Goal: Task Accomplishment & Management: Complete application form

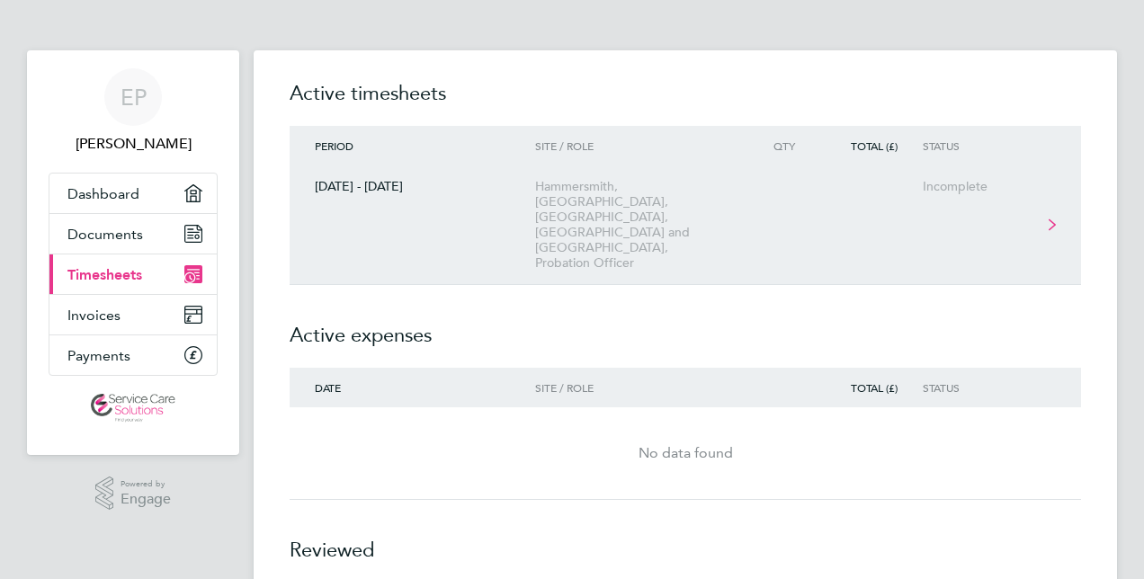
drag, startPoint x: 0, startPoint y: 0, endPoint x: 570, endPoint y: 190, distance: 601.1
click at [570, 190] on div "Hammersmith, [GEOGRAPHIC_DATA], [GEOGRAPHIC_DATA], [GEOGRAPHIC_DATA] and [GEOGR…" at bounding box center [638, 225] width 206 height 92
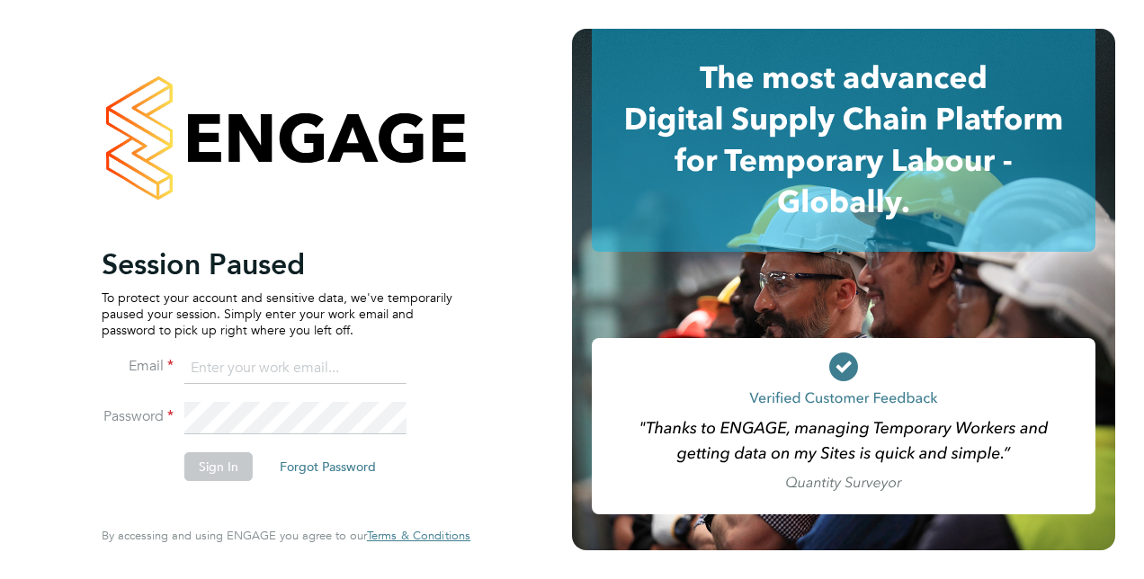
click at [213, 355] on input at bounding box center [295, 369] width 222 height 32
type input "[EMAIL_ADDRESS][DOMAIN_NAME]"
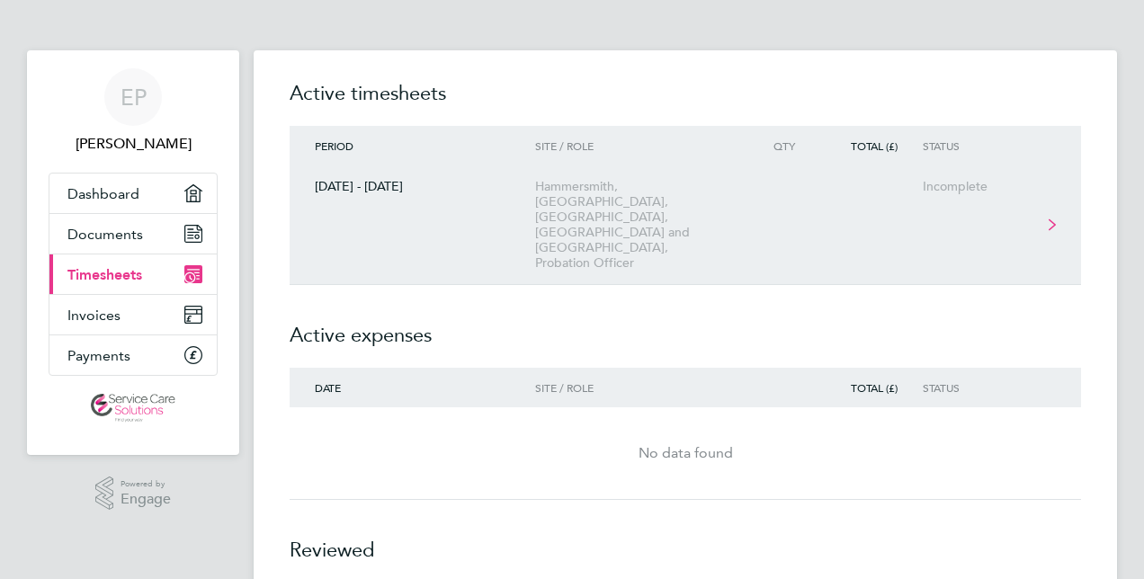
click at [556, 205] on div "Hammersmith, [GEOGRAPHIC_DATA], [GEOGRAPHIC_DATA], [GEOGRAPHIC_DATA] and [GEOGR…" at bounding box center [638, 225] width 206 height 92
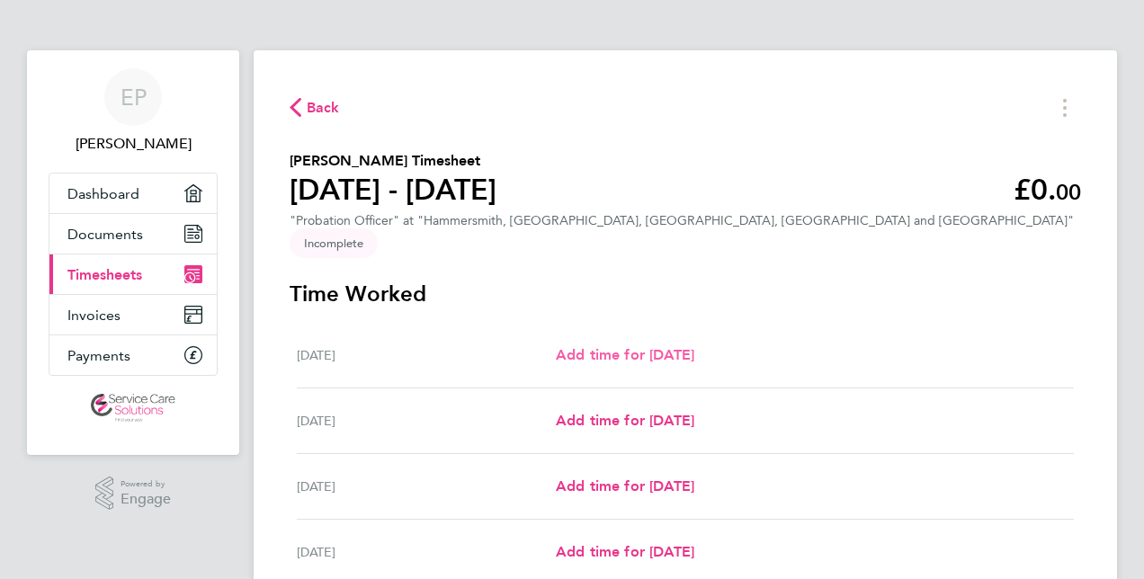
click at [599, 346] on span "Add time for Mon 11 Aug" at bounding box center [625, 354] width 139 height 17
select select "30"
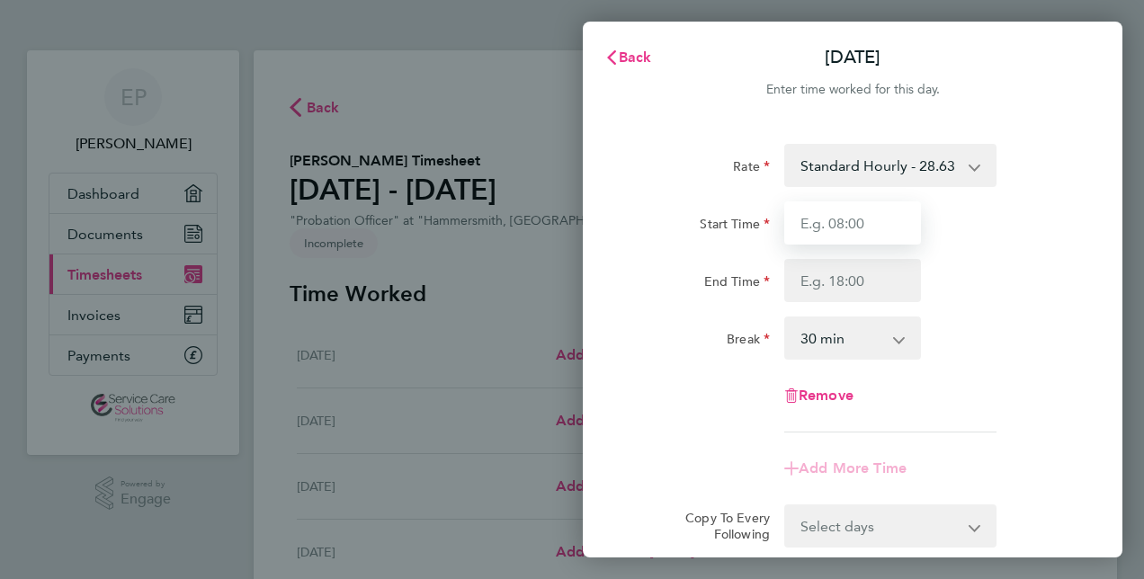
click at [857, 236] on input "Start Time" at bounding box center [852, 223] width 137 height 43
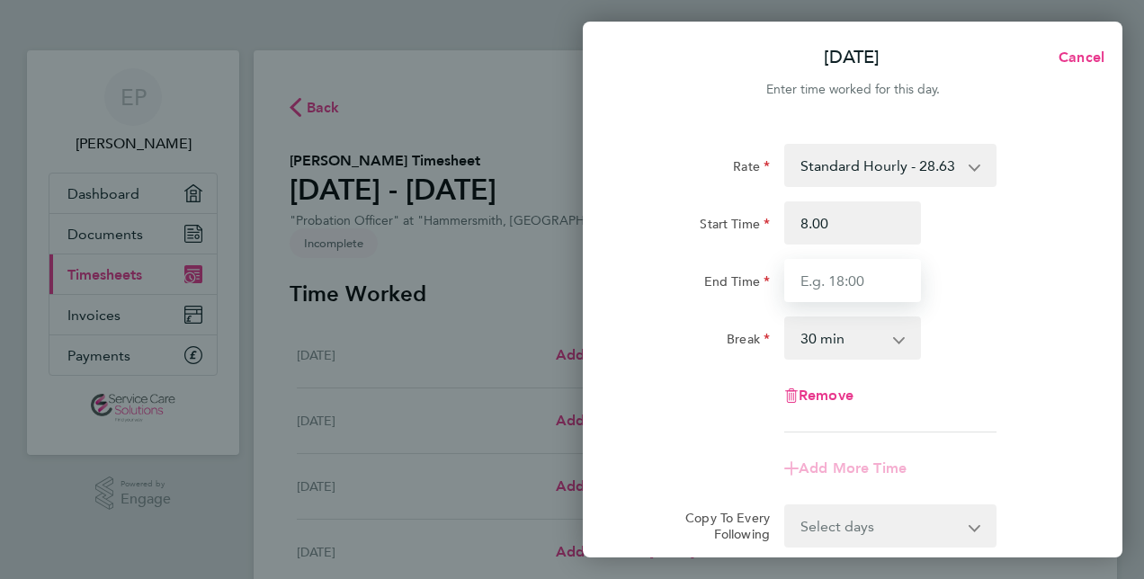
type input "08:00"
type input "17:30"
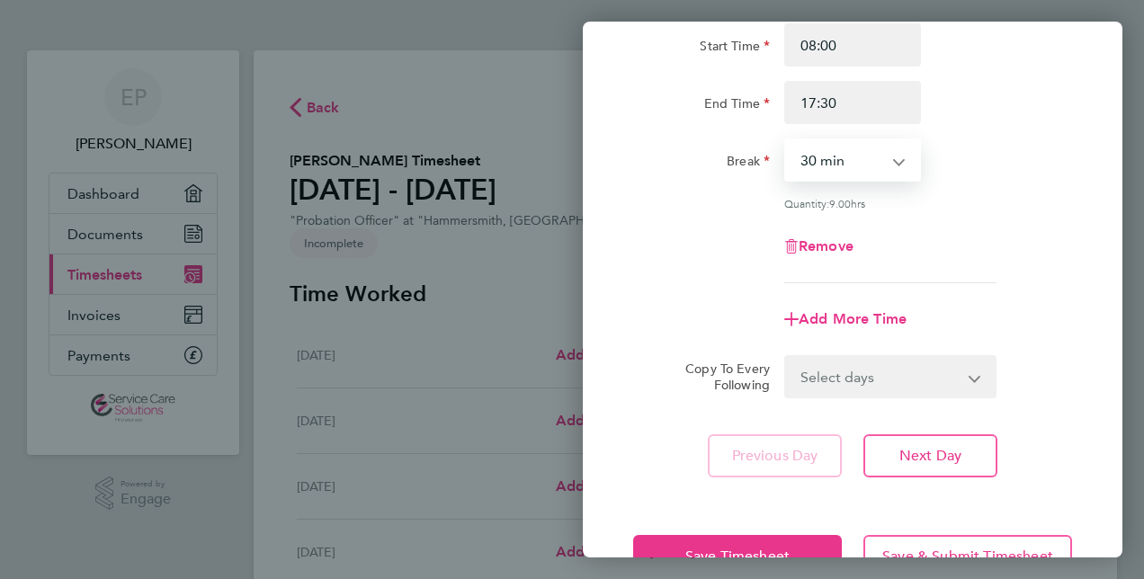
scroll to position [180, 0]
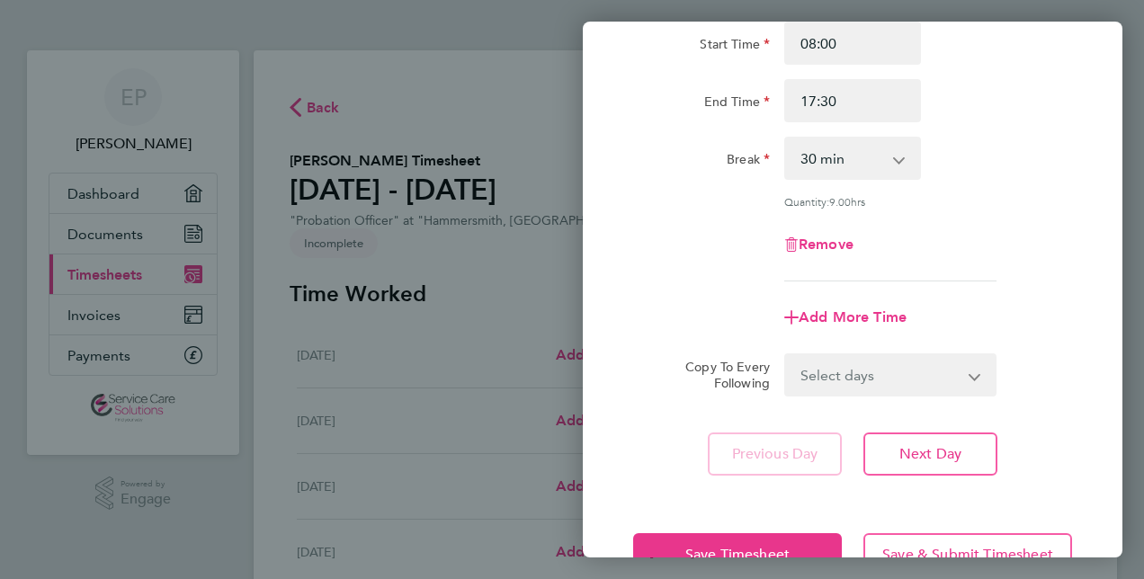
click at [642, 453] on div "Previous Day Next Day" at bounding box center [852, 454] width 439 height 43
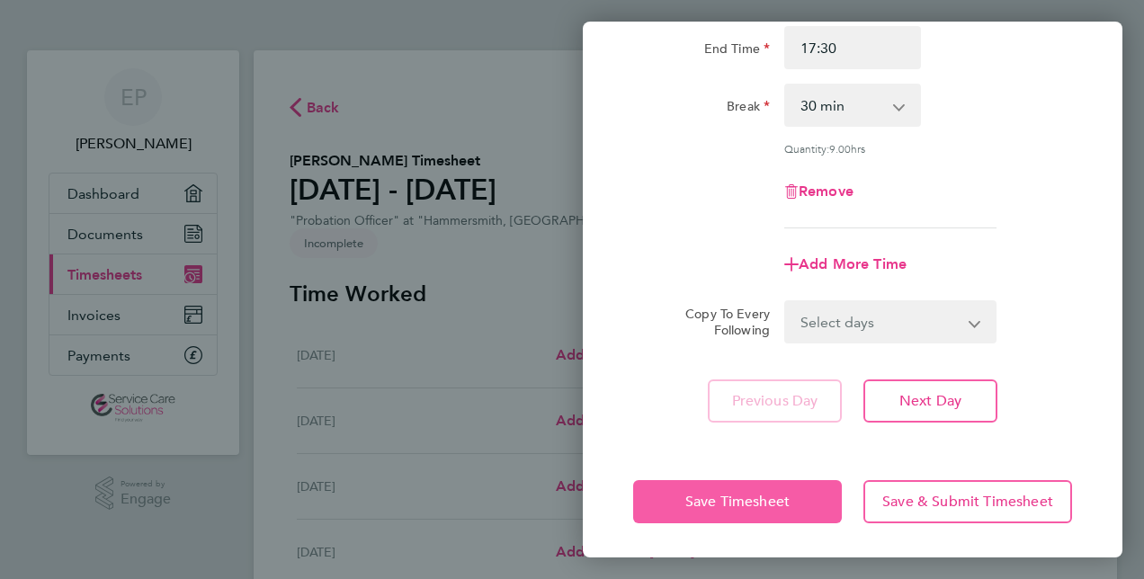
click at [661, 491] on button "Save Timesheet" at bounding box center [737, 501] width 209 height 43
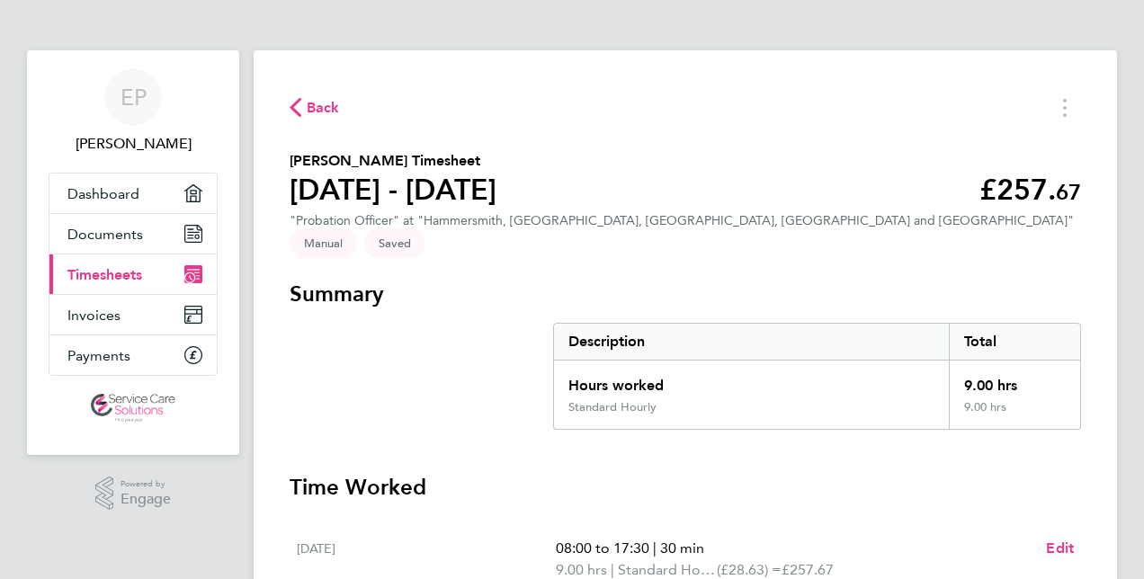
click at [308, 106] on span "Back" at bounding box center [323, 108] width 33 height 22
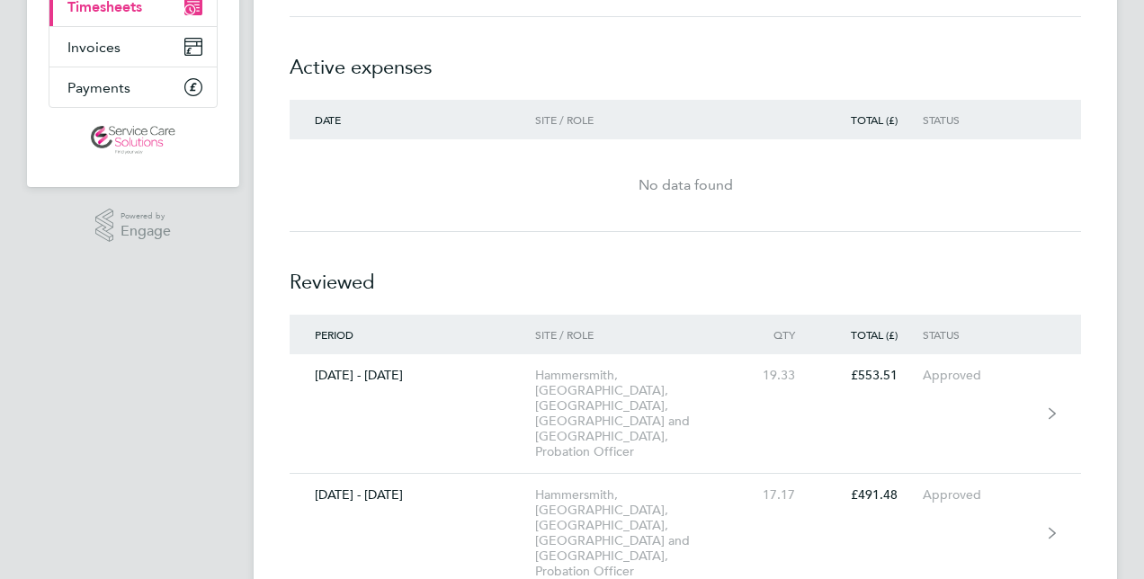
scroll to position [269, 0]
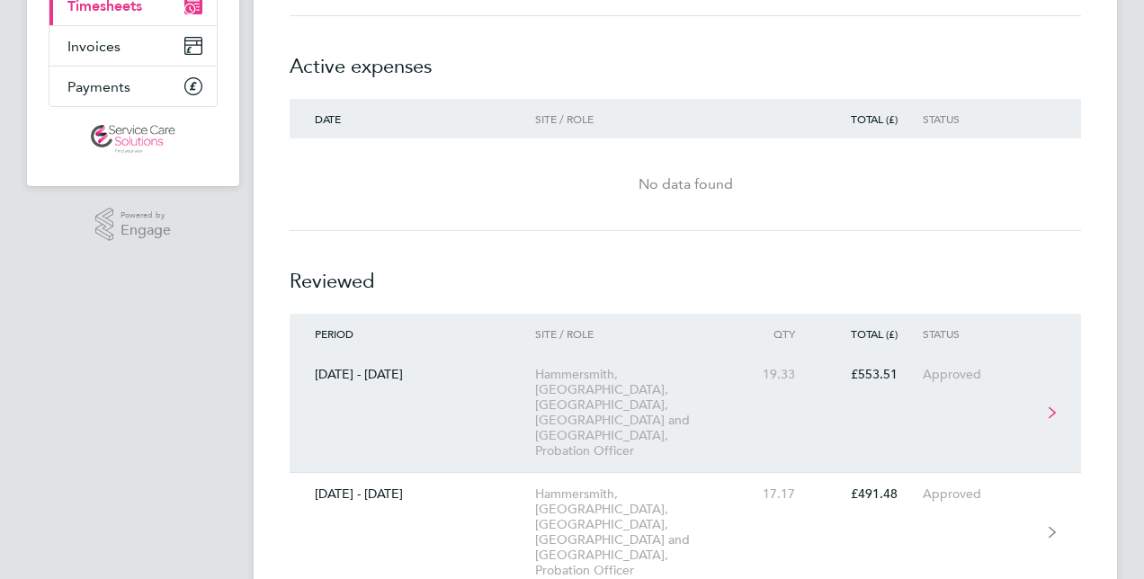
click at [511, 354] on link "04 - 10 Aug 2025 Hammersmith, Fulham, Kensington, Chelsea and Westminster, Prob…" at bounding box center [686, 414] width 792 height 120
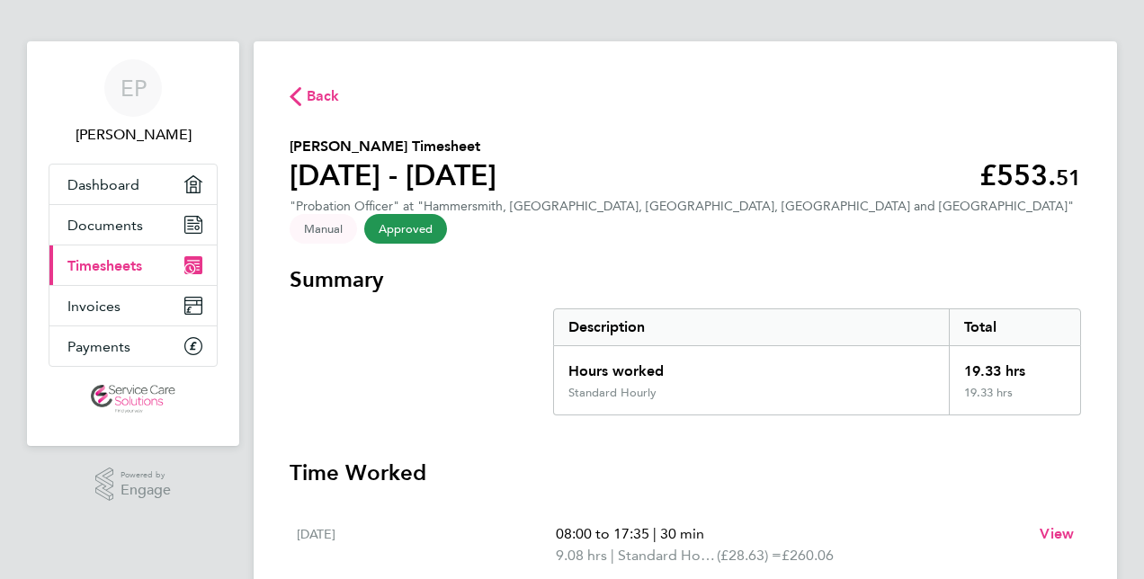
scroll to position [5, 0]
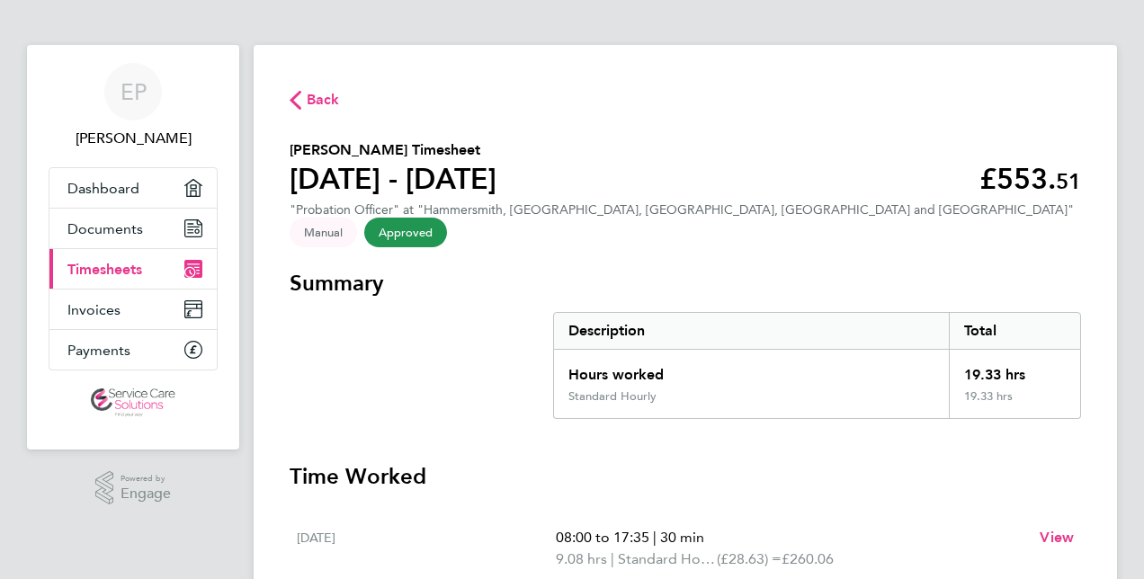
click at [322, 103] on span "Back" at bounding box center [323, 100] width 33 height 22
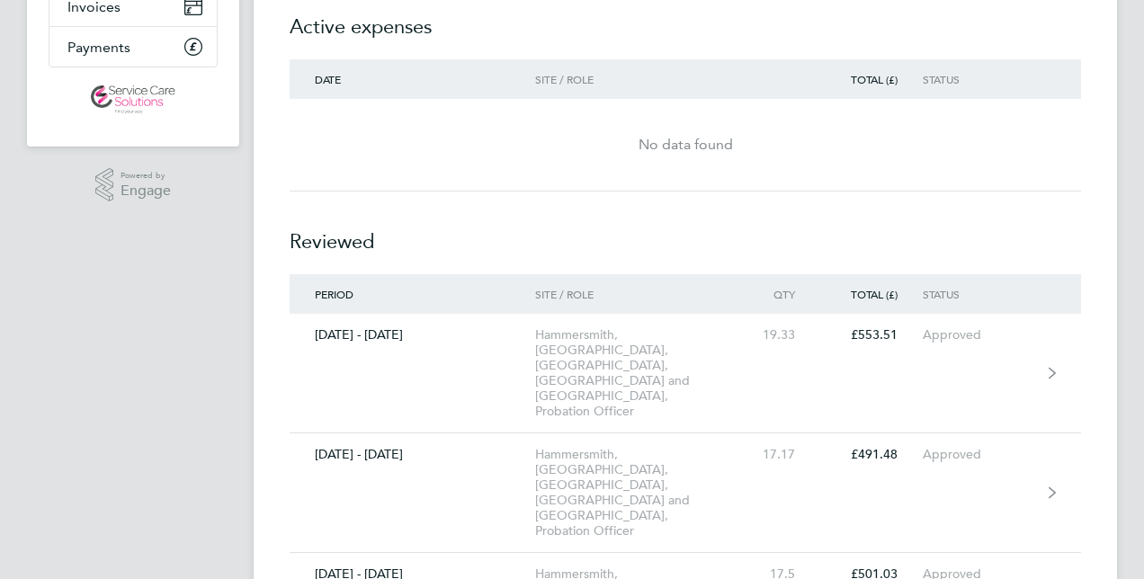
scroll to position [318, 0]
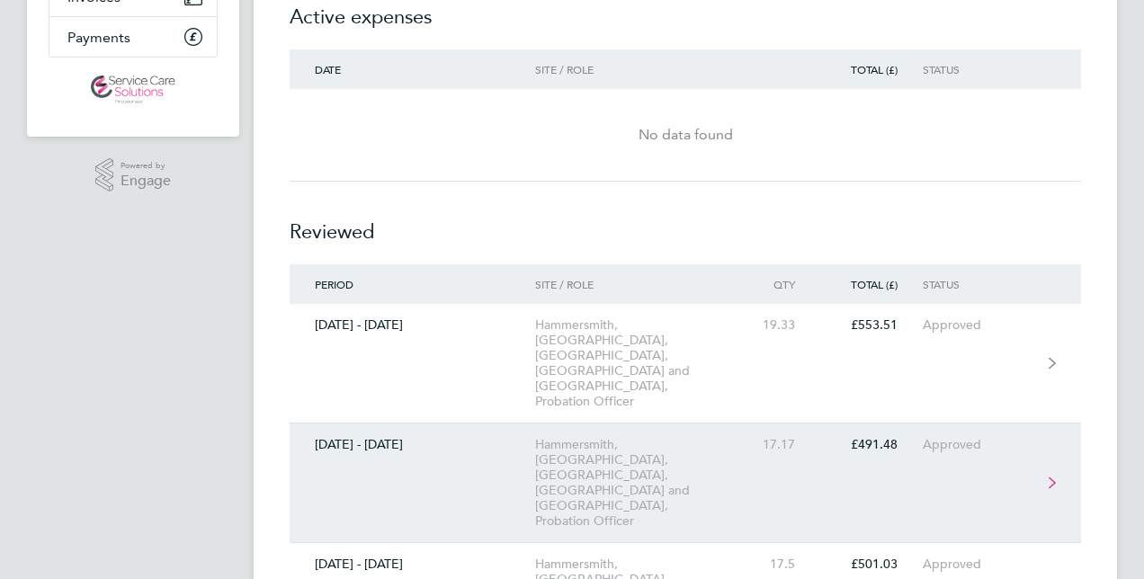
click at [614, 437] on div "Hammersmith, [GEOGRAPHIC_DATA], [GEOGRAPHIC_DATA], [GEOGRAPHIC_DATA] and [GEOGR…" at bounding box center [638, 483] width 206 height 92
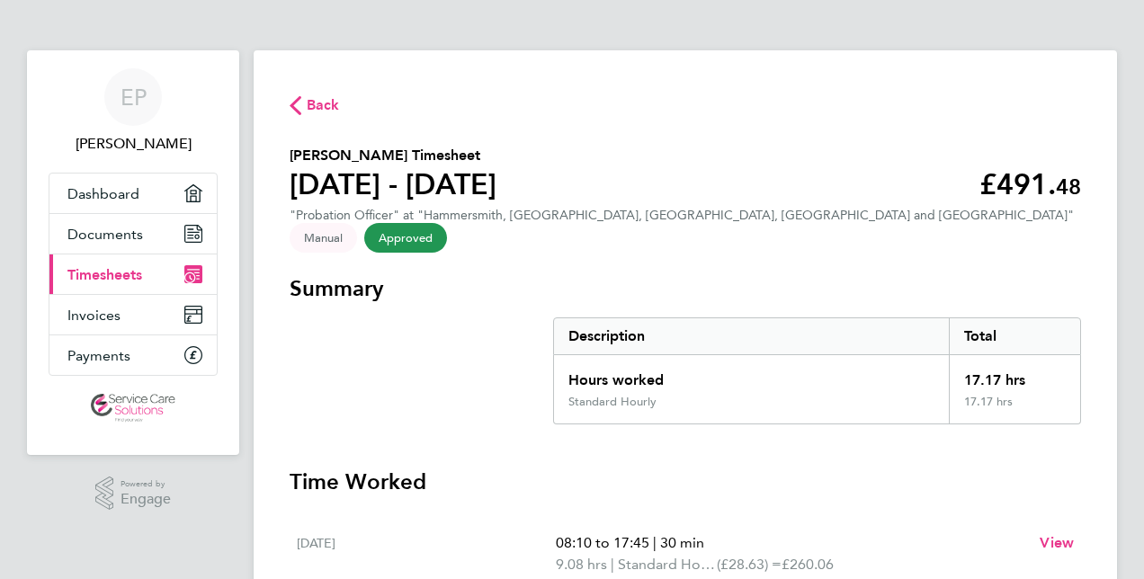
click at [318, 101] on span "Back" at bounding box center [323, 105] width 33 height 22
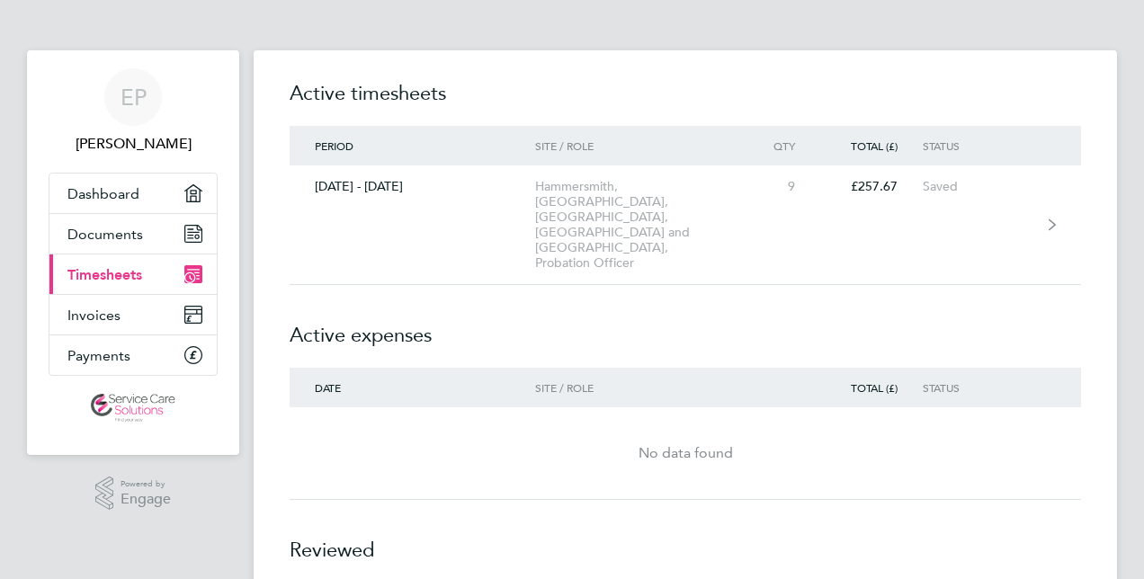
click at [811, 428] on div "No data found" at bounding box center [686, 453] width 792 height 65
drag, startPoint x: 643, startPoint y: 578, endPoint x: 729, endPoint y: 92, distance: 494.1
click at [729, 92] on h2 "Active timesheets" at bounding box center [686, 102] width 792 height 47
click at [106, 270] on span "Timesheets" at bounding box center [104, 274] width 75 height 17
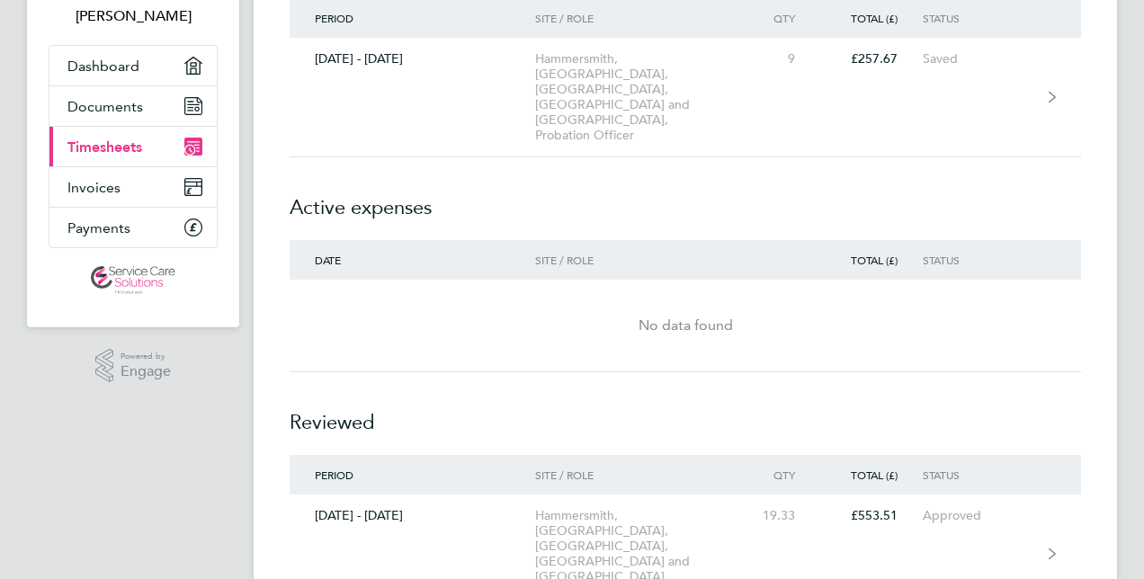
scroll to position [139, 0]
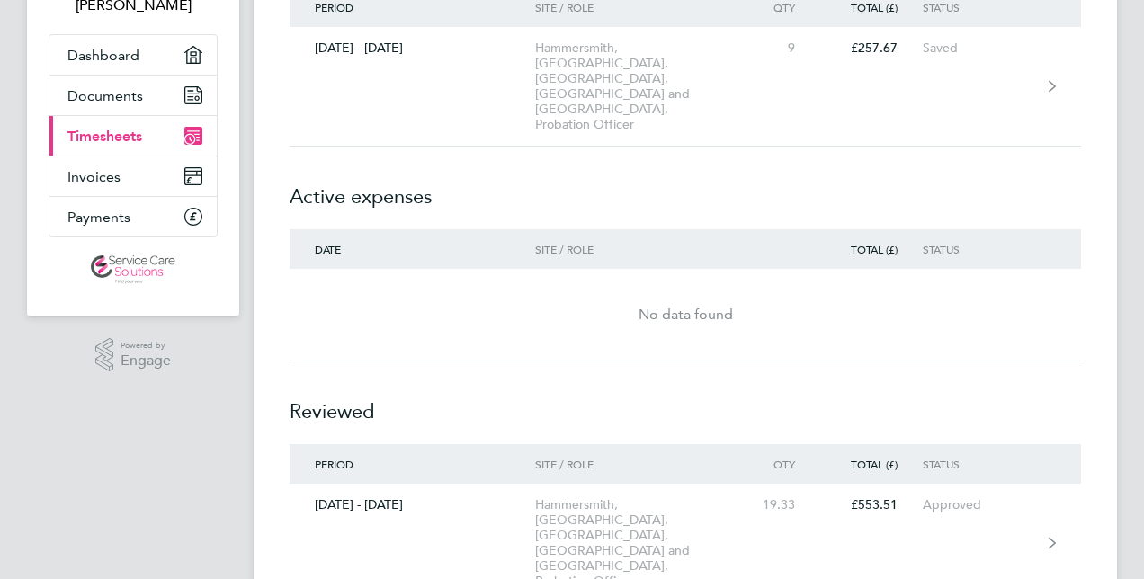
click at [523, 362] on h2 "Reviewed" at bounding box center [686, 403] width 792 height 83
